Goal: Task Accomplishment & Management: Manage account settings

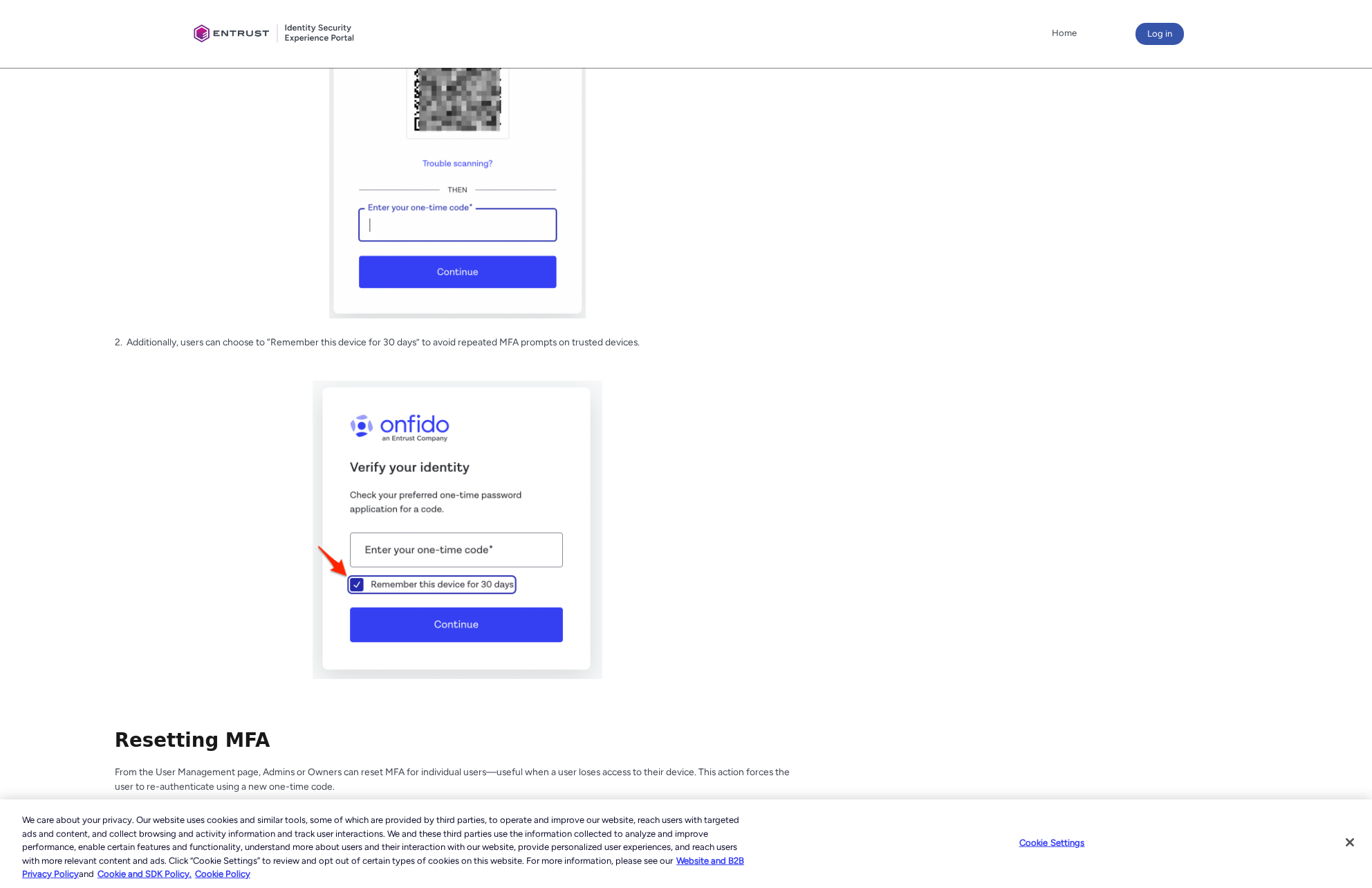
scroll to position [1894, 0]
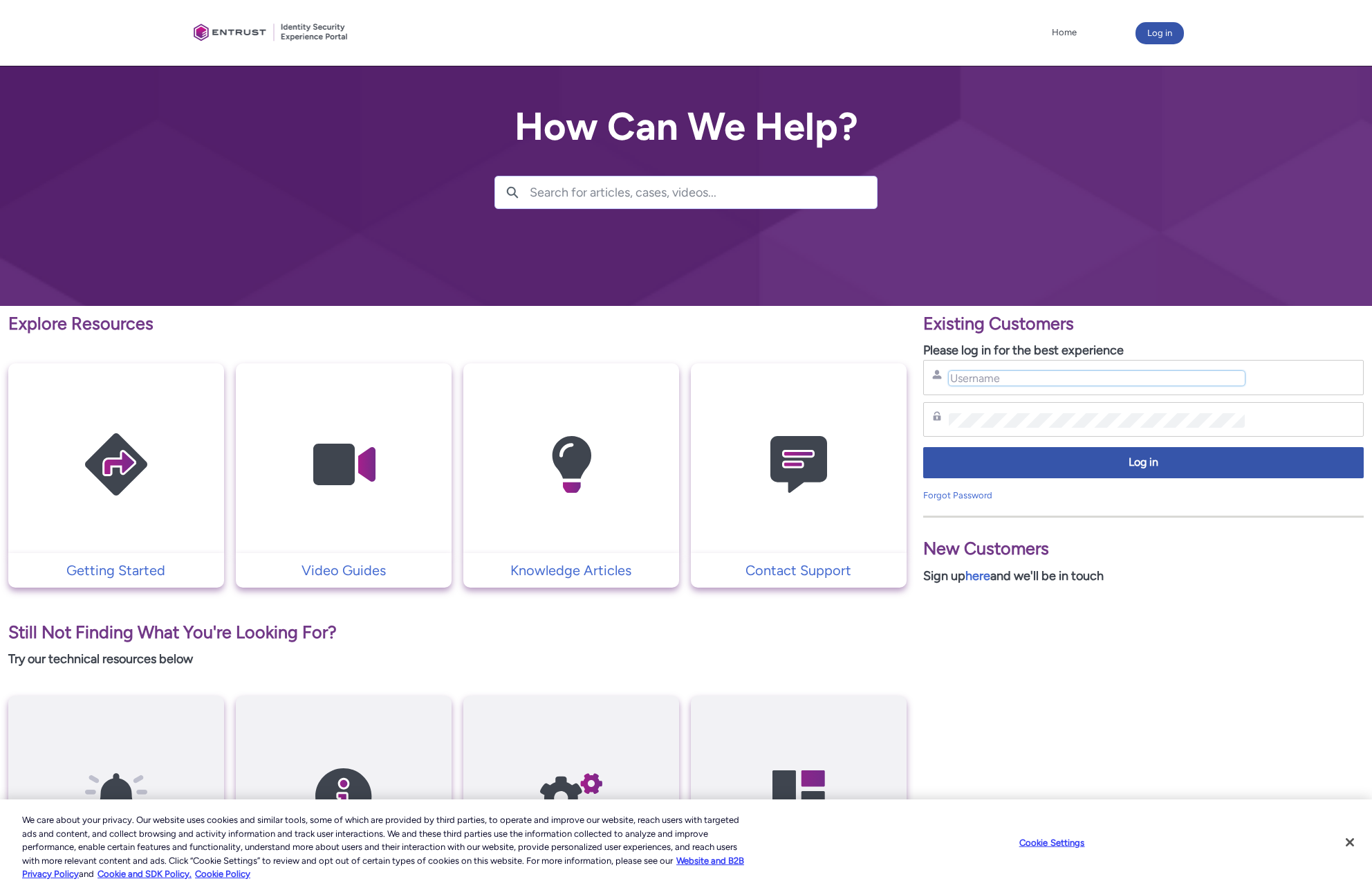
click at [1045, 375] on input "Username" at bounding box center [1096, 378] width 296 height 15
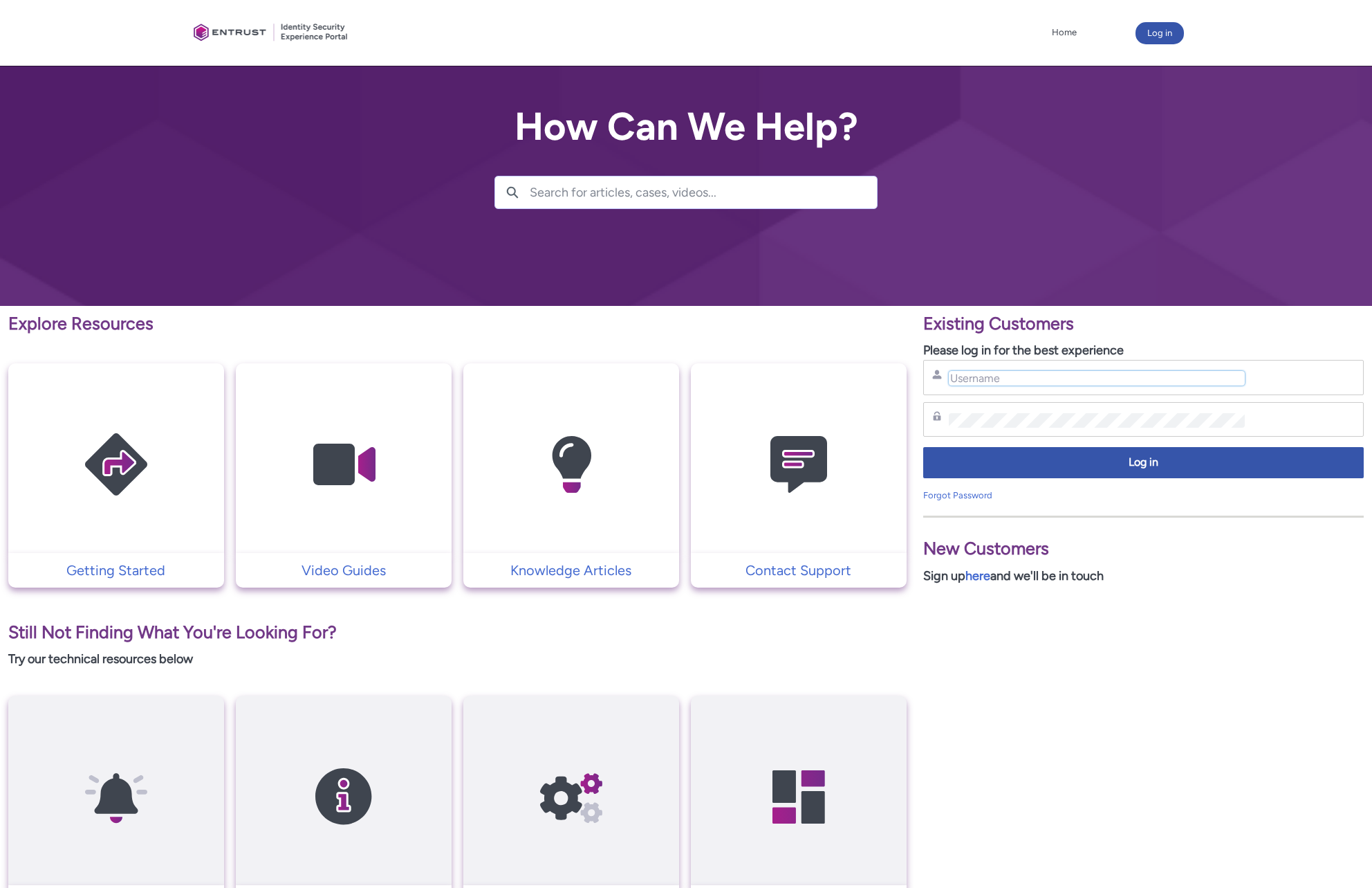
click at [1014, 383] on input "Username" at bounding box center [1096, 378] width 296 height 15
type input "bcohen@templuminc.com"
click at [986, 429] on div "Password" at bounding box center [1143, 420] width 440 height 35
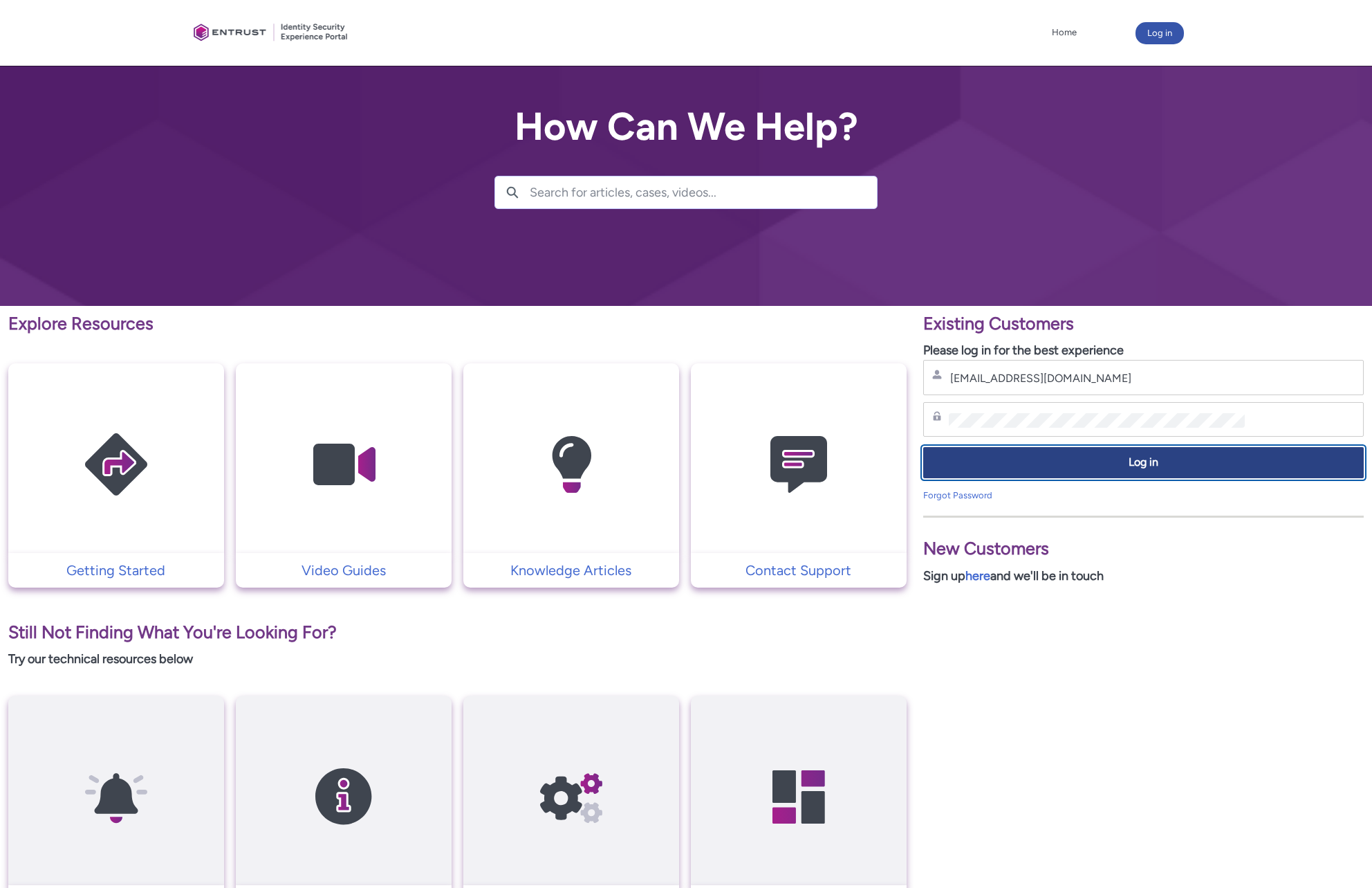
click at [1134, 469] on span "Log in" at bounding box center [1143, 462] width 423 height 16
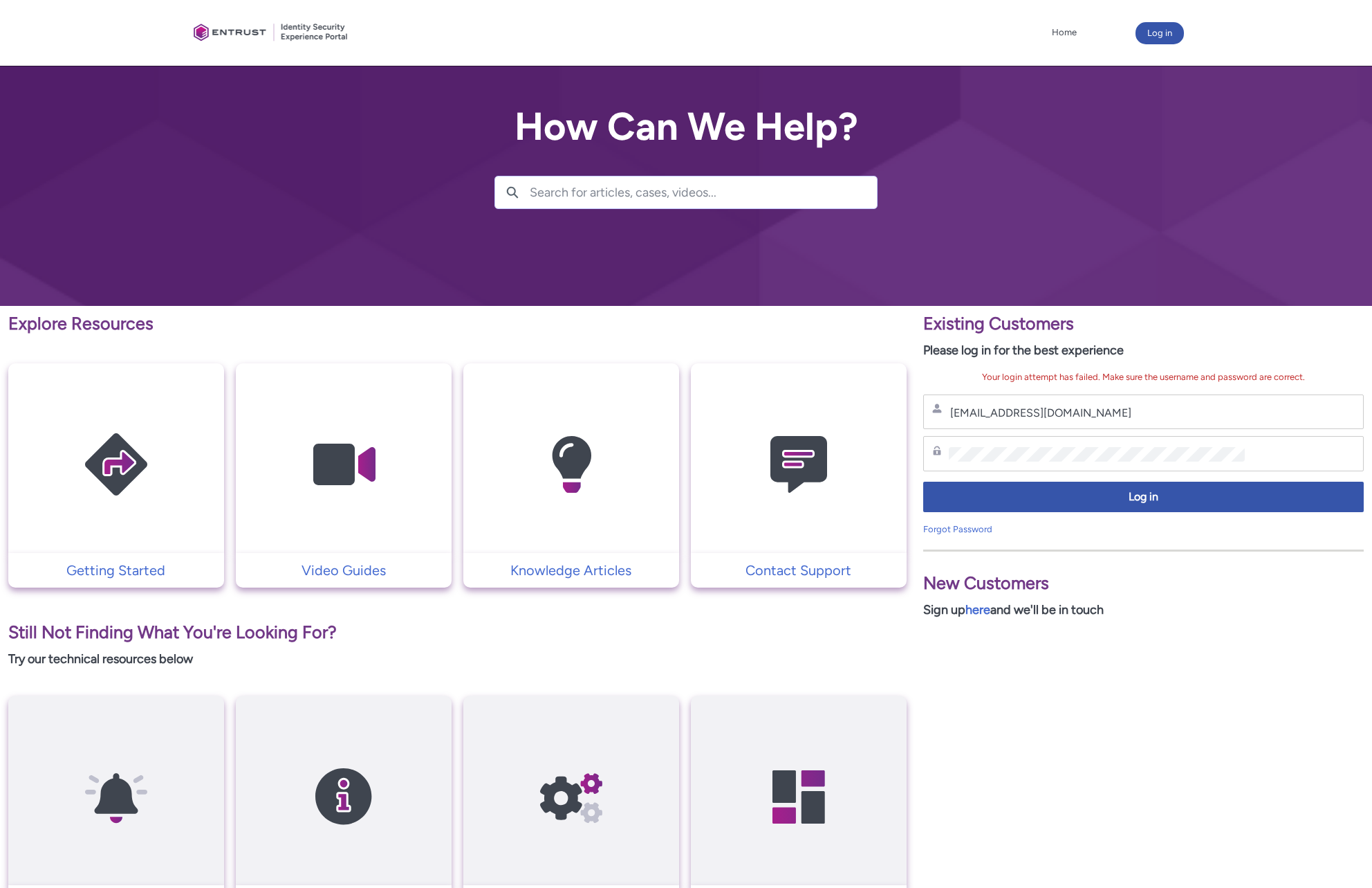
click at [937, 449] on icon at bounding box center [937, 450] width 10 height 10
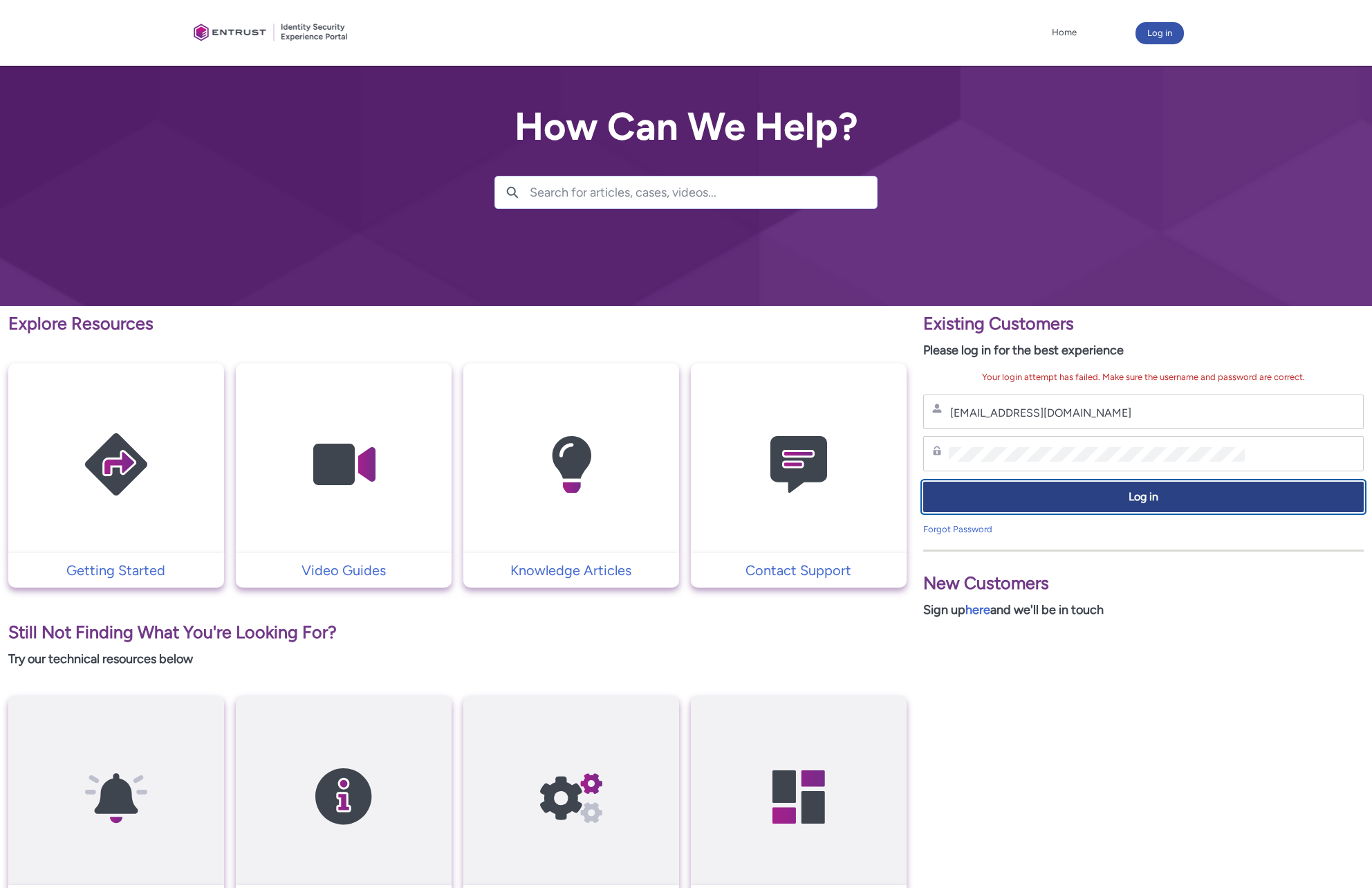
click at [1160, 496] on span "Log in" at bounding box center [1143, 497] width 423 height 16
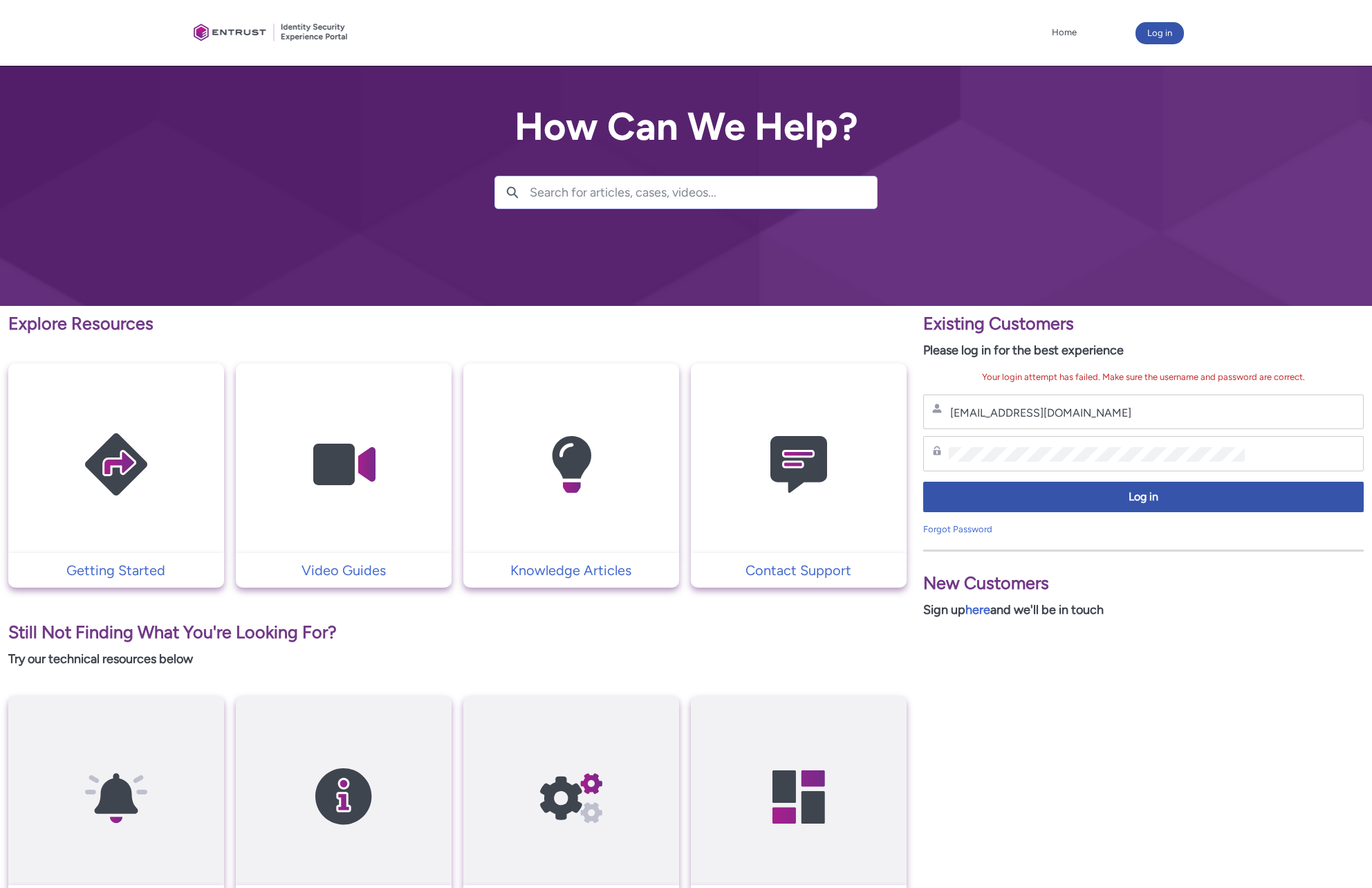
click at [789, 458] on img at bounding box center [799, 464] width 132 height 149
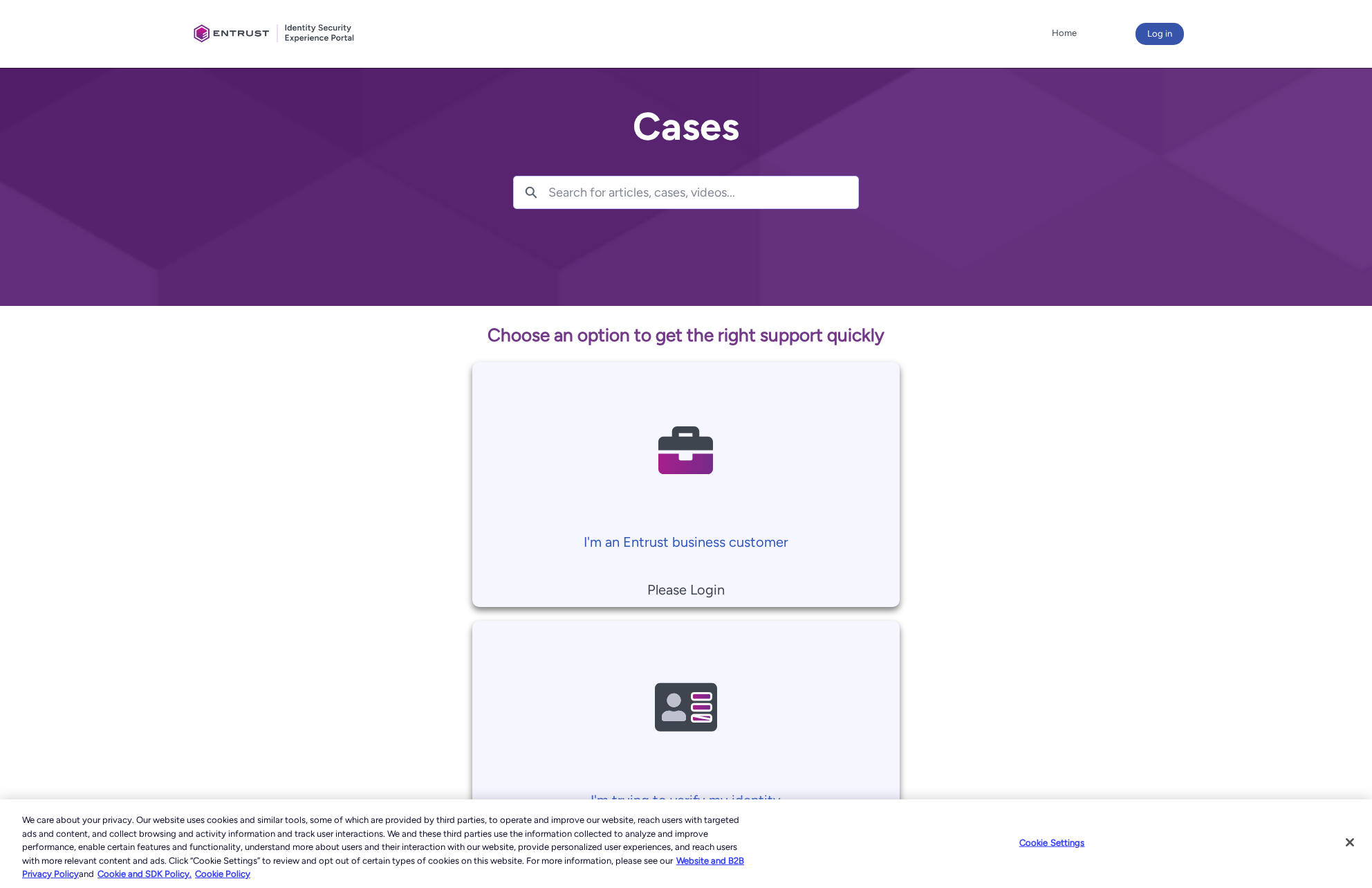
click at [652, 531] on p "I'm an Entrust business customer" at bounding box center [686, 542] width 414 height 21
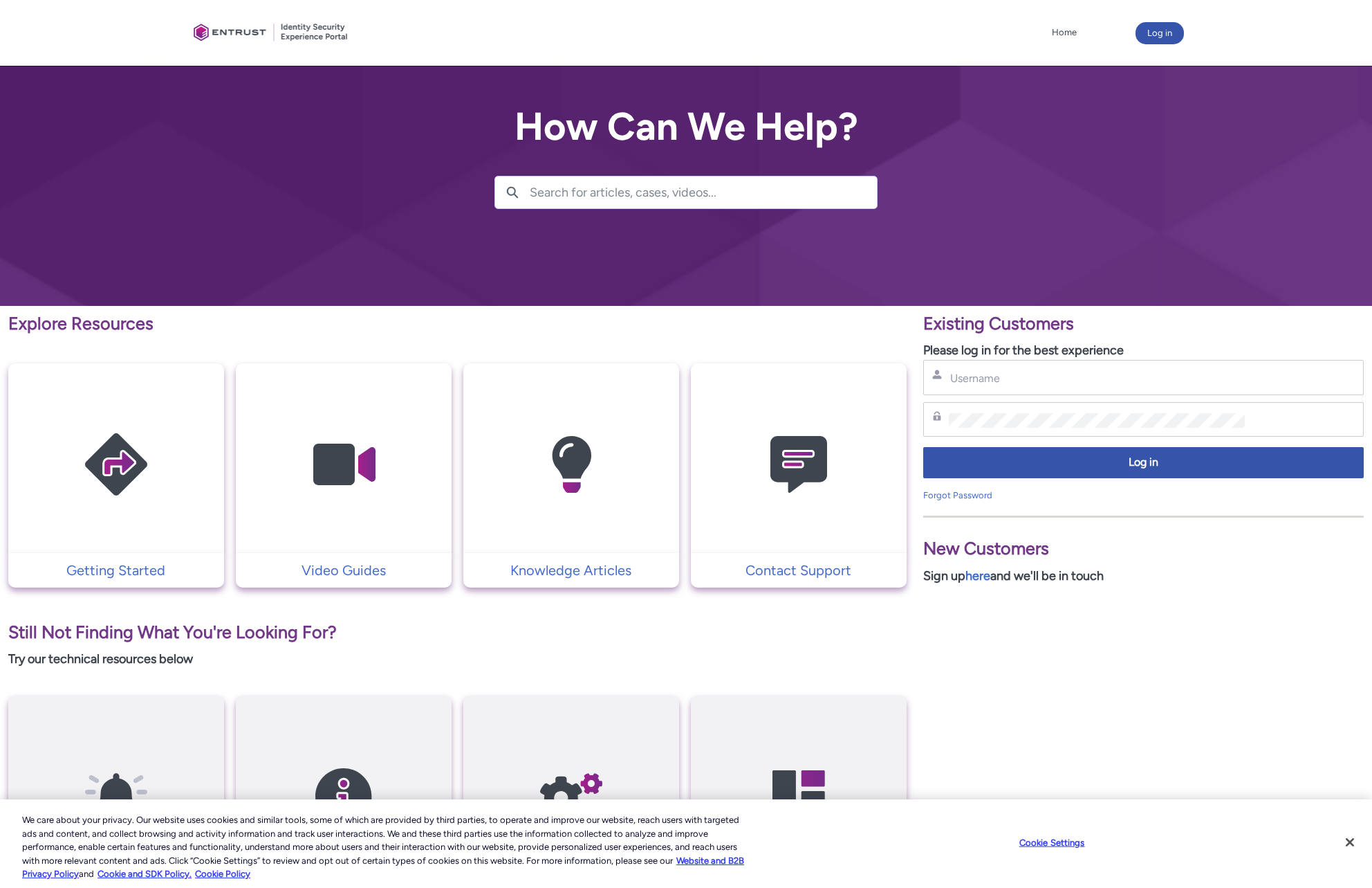
click at [795, 482] on img at bounding box center [799, 464] width 132 height 149
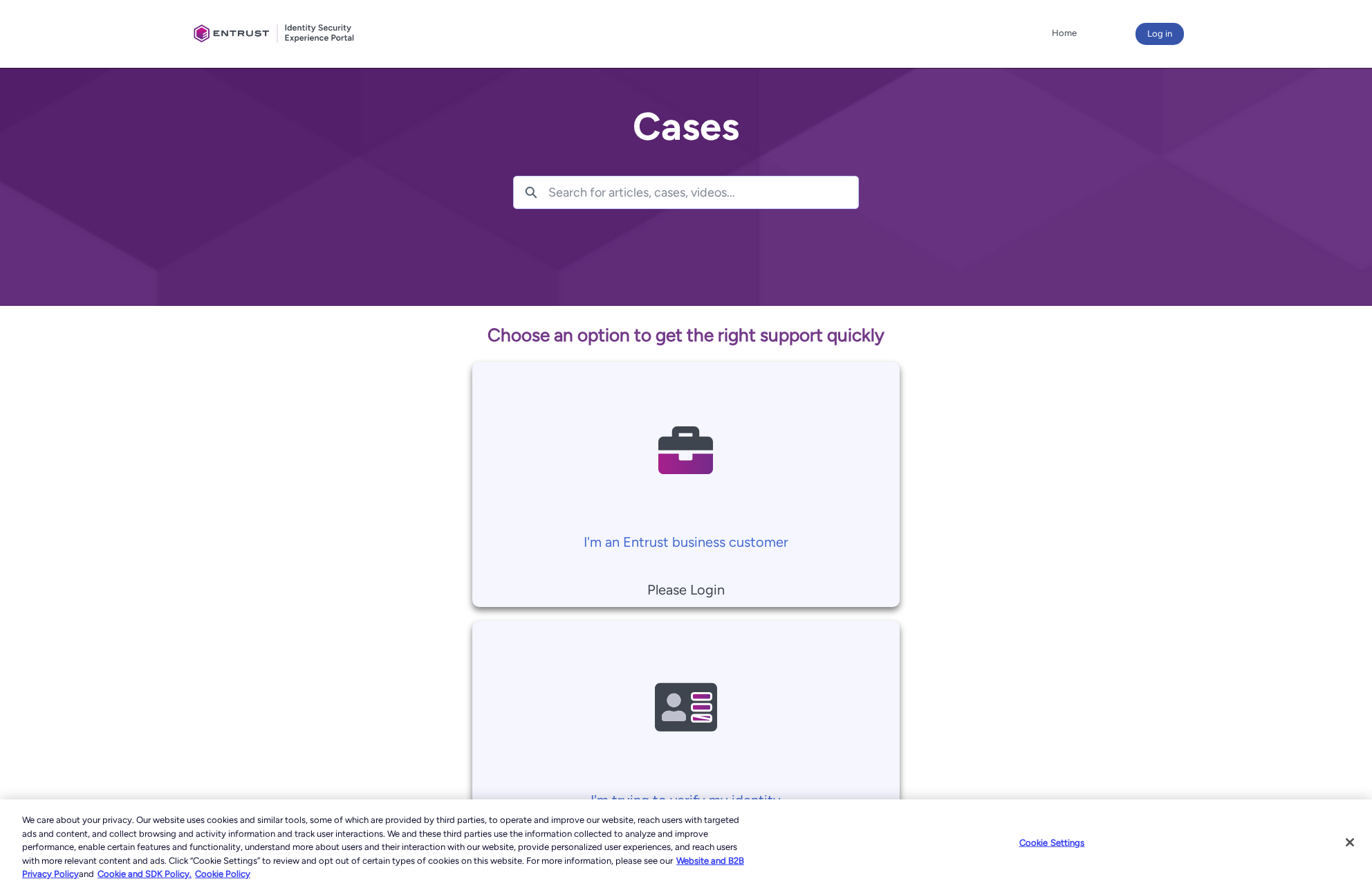
click at [664, 587] on p "Please Login" at bounding box center [686, 590] width 414 height 21
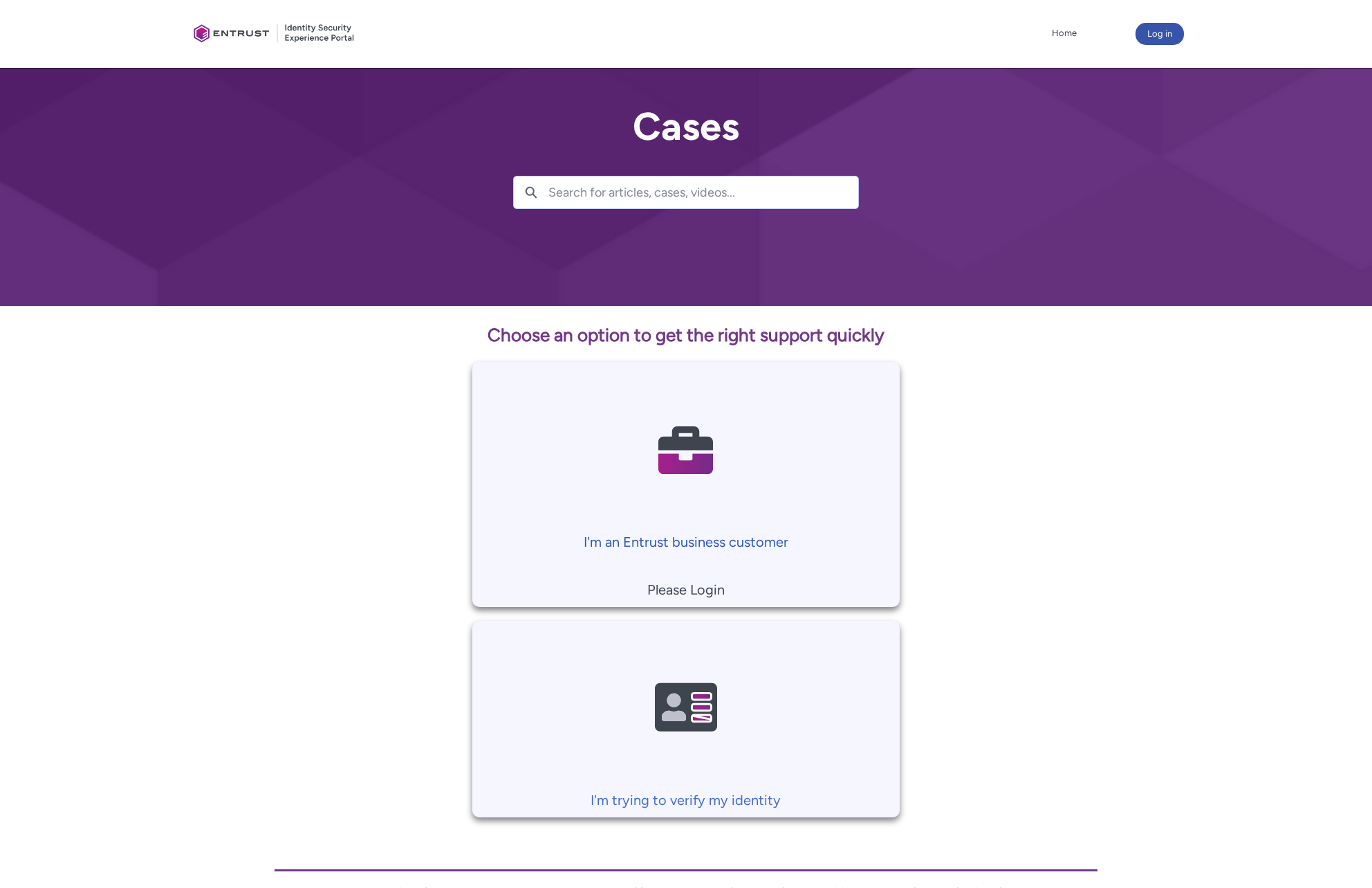
click at [679, 543] on p "I'm an Entrust business customer" at bounding box center [686, 542] width 414 height 21
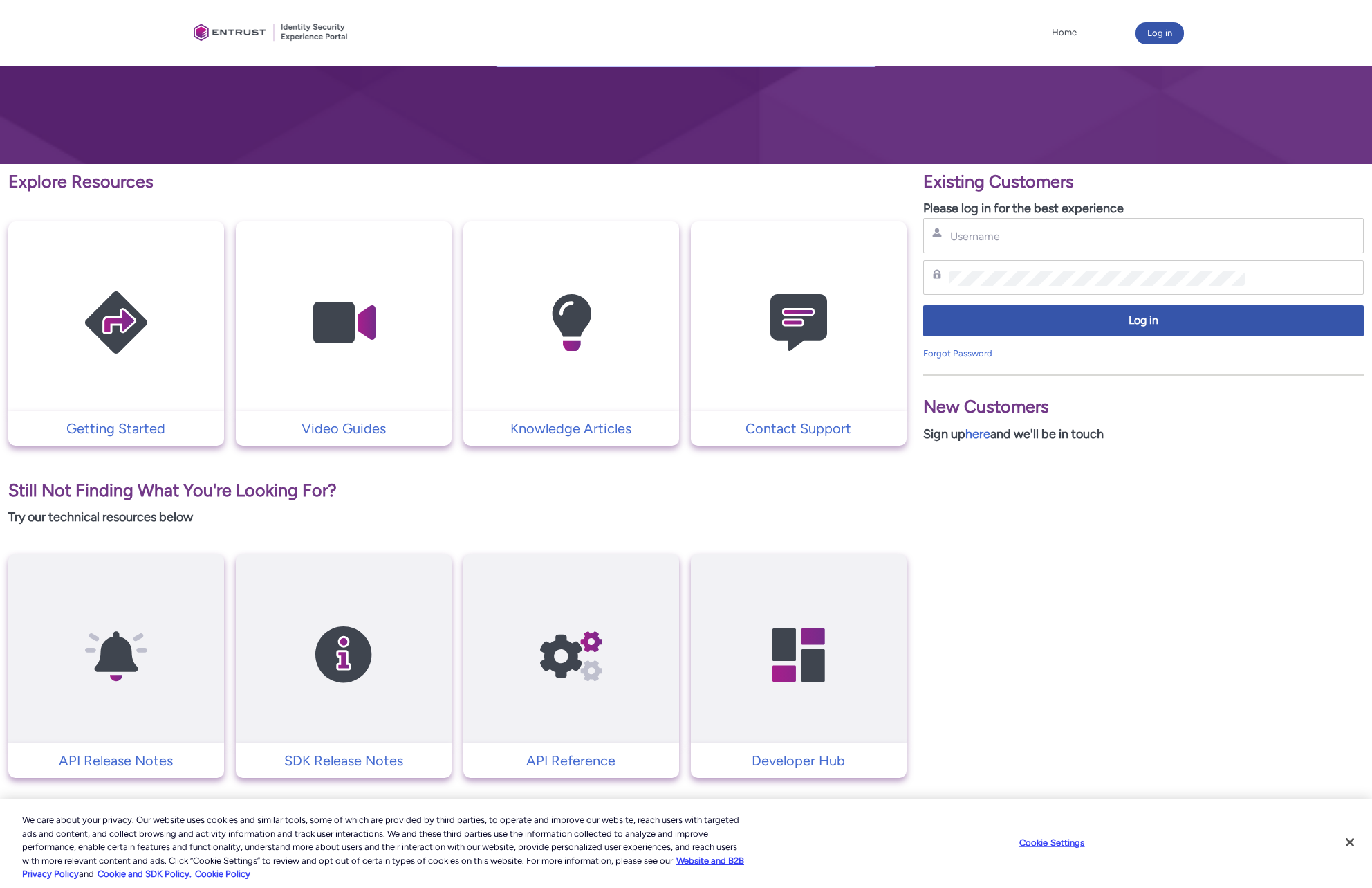
scroll to position [155, 0]
